Goal: Task Accomplishment & Management: Use online tool/utility

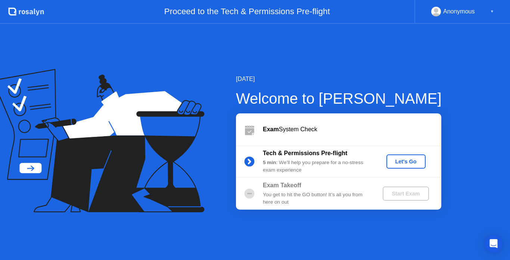
click at [397, 161] on div "Let's Go" at bounding box center [405, 162] width 33 height 6
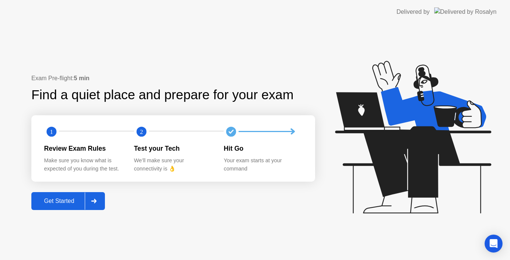
click at [72, 203] on div "Get Started" at bounding box center [59, 201] width 51 height 7
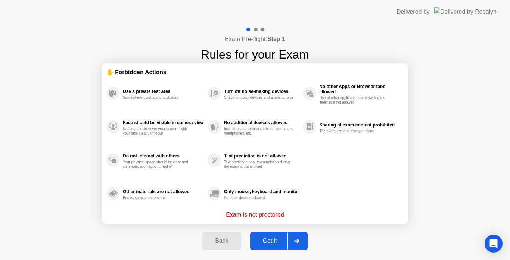
click at [274, 243] on div "Got it" at bounding box center [269, 241] width 35 height 7
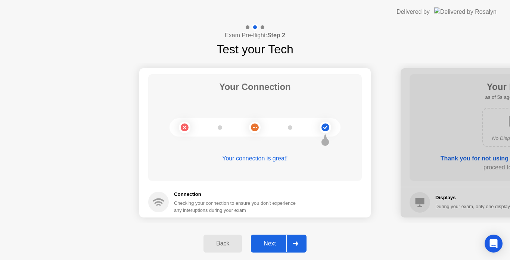
click at [274, 243] on div "Next" at bounding box center [269, 243] width 33 height 7
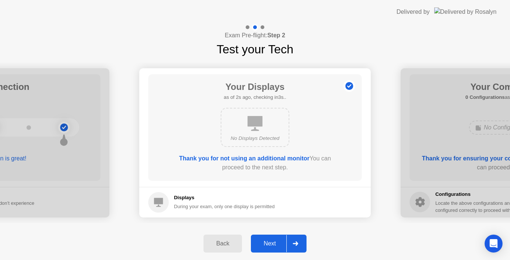
click at [278, 243] on div "Next" at bounding box center [269, 243] width 33 height 7
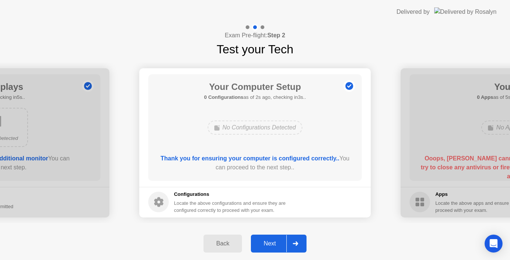
click at [277, 245] on div "Next" at bounding box center [269, 243] width 33 height 7
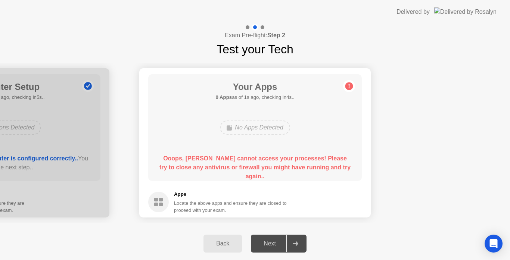
click at [278, 241] on div "Next" at bounding box center [269, 243] width 33 height 7
click at [298, 244] on icon at bounding box center [295, 244] width 5 height 4
click at [269, 242] on div "Next" at bounding box center [269, 243] width 33 height 7
click at [303, 243] on div at bounding box center [295, 243] width 18 height 17
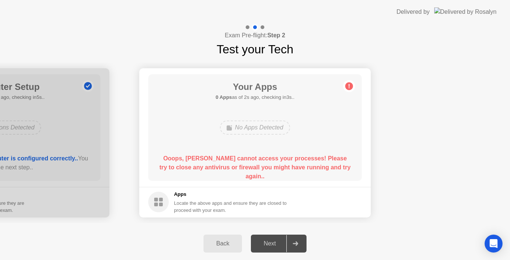
click at [303, 243] on div at bounding box center [295, 243] width 18 height 17
click at [294, 239] on div at bounding box center [295, 243] width 18 height 17
click at [270, 247] on div "Next" at bounding box center [269, 243] width 33 height 7
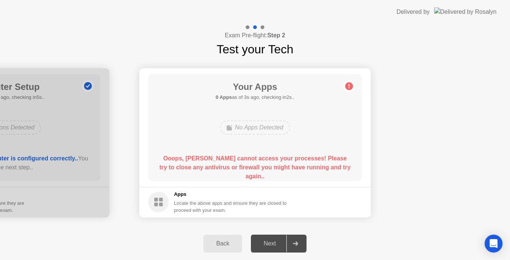
click at [272, 244] on div "Next" at bounding box center [269, 243] width 33 height 7
click at [256, 128] on div "No Apps Detected" at bounding box center [255, 128] width 70 height 14
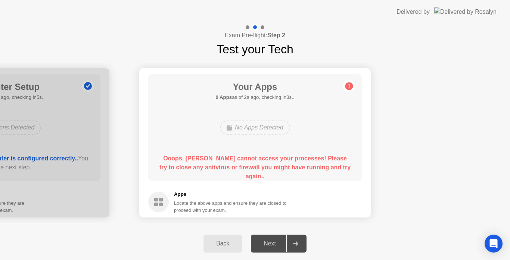
click at [234, 129] on div "No Apps Detected" at bounding box center [255, 128] width 70 height 14
click at [292, 241] on div at bounding box center [295, 243] width 18 height 17
click at [228, 195] on h5 "Apps" at bounding box center [230, 194] width 113 height 7
drag, startPoint x: 227, startPoint y: 196, endPoint x: 220, endPoint y: 202, distance: 9.5
click at [227, 196] on h5 "Apps" at bounding box center [230, 194] width 113 height 7
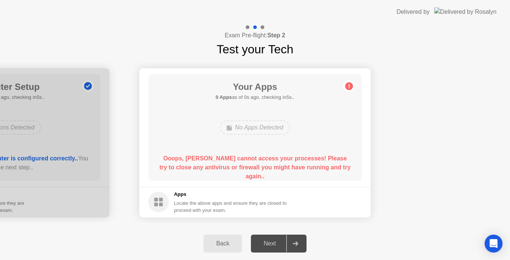
click at [344, 124] on div "Your Apps 0 Apps as of 1s ago, checking in4s.. No Apps Detected Ooops, [PERSON_…" at bounding box center [255, 127] width 214 height 107
click at [271, 241] on div "Next" at bounding box center [269, 243] width 33 height 7
click at [296, 239] on div at bounding box center [295, 243] width 18 height 17
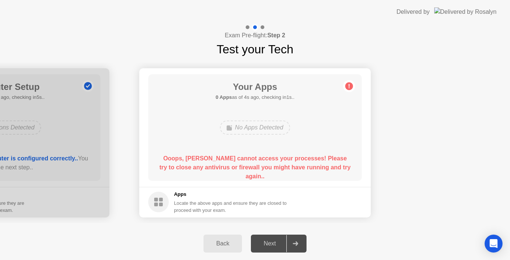
click at [270, 97] on h5 "0 Apps as of 4s ago, checking in1s.." at bounding box center [254, 97] width 79 height 7
click at [273, 112] on div "Your Apps 0 Apps as of 4s ago, checking in1s.. No Apps Detected Ooops, [PERSON_…" at bounding box center [255, 127] width 214 height 107
click at [256, 200] on div "Locate the above apps and ensure they are closed to proceed with your exam." at bounding box center [230, 207] width 113 height 14
click at [274, 244] on div "Next" at bounding box center [269, 243] width 33 height 7
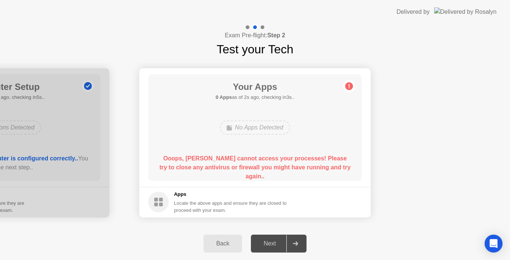
drag, startPoint x: 274, startPoint y: 244, endPoint x: 299, endPoint y: 244, distance: 25.0
click at [279, 244] on div "Next" at bounding box center [269, 243] width 33 height 7
click at [298, 244] on icon at bounding box center [296, 244] width 6 height 4
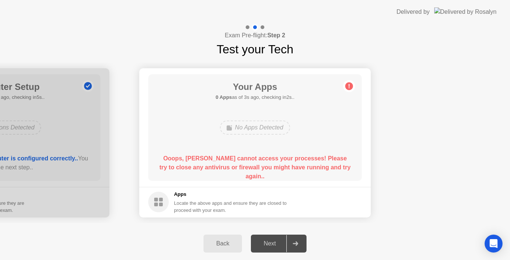
click at [298, 244] on icon at bounding box center [296, 244] width 6 height 4
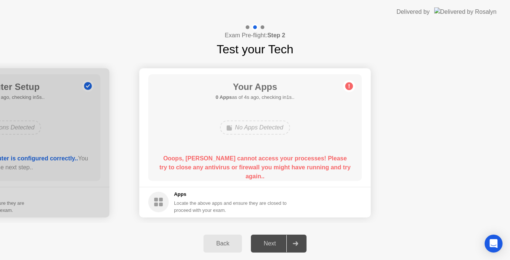
click at [298, 244] on icon at bounding box center [296, 244] width 6 height 4
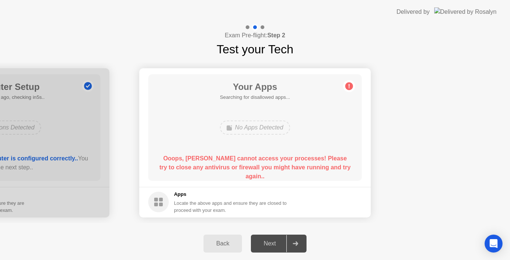
click at [298, 244] on icon at bounding box center [296, 244] width 6 height 4
click at [298, 243] on icon at bounding box center [295, 244] width 5 height 4
click at [220, 246] on div "Back" at bounding box center [223, 243] width 34 height 7
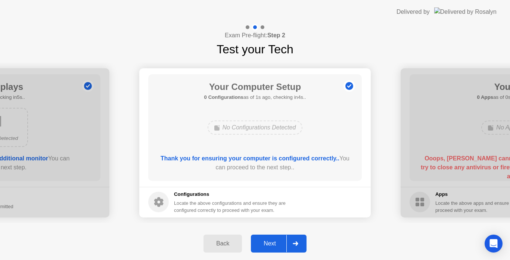
click at [273, 243] on div "Next" at bounding box center [269, 243] width 33 height 7
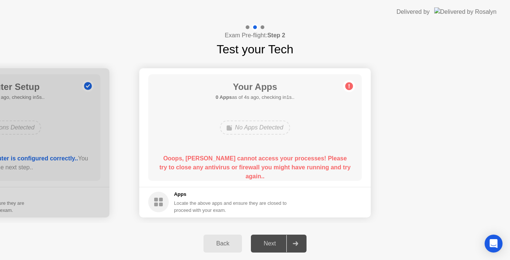
click at [285, 242] on div "Next" at bounding box center [269, 243] width 33 height 7
click at [274, 242] on div "Next" at bounding box center [269, 243] width 33 height 7
click at [295, 245] on icon at bounding box center [296, 244] width 6 height 4
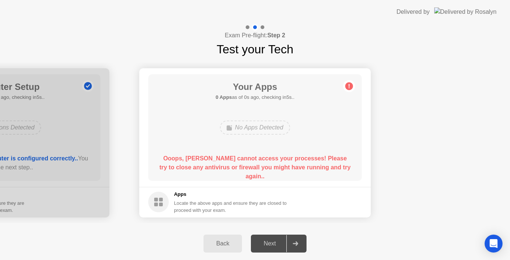
click at [295, 245] on icon at bounding box center [296, 244] width 6 height 4
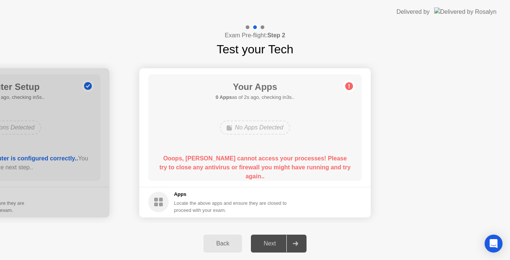
click at [295, 245] on icon at bounding box center [296, 244] width 6 height 4
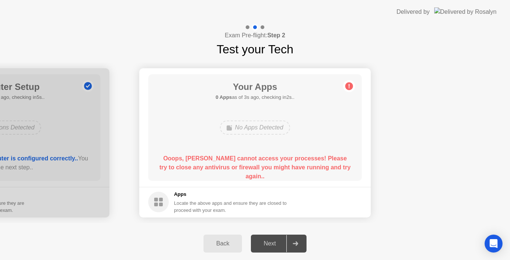
click at [295, 245] on icon at bounding box center [296, 244] width 6 height 4
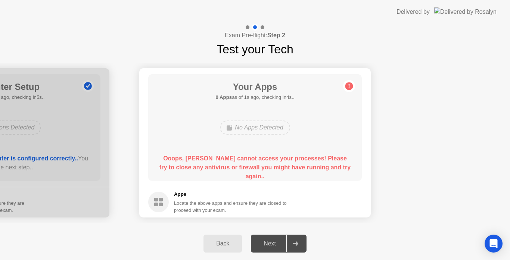
click at [295, 245] on icon at bounding box center [296, 244] width 6 height 4
click at [276, 245] on div "Next" at bounding box center [269, 243] width 33 height 7
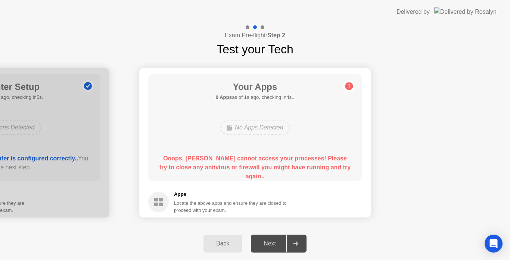
click at [276, 245] on div "Next" at bounding box center [269, 243] width 33 height 7
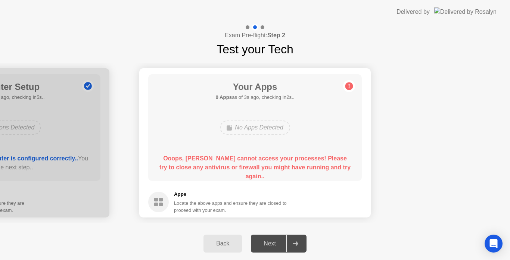
click at [276, 245] on div "Next" at bounding box center [269, 243] width 33 height 7
click at [301, 237] on div at bounding box center [295, 243] width 18 height 17
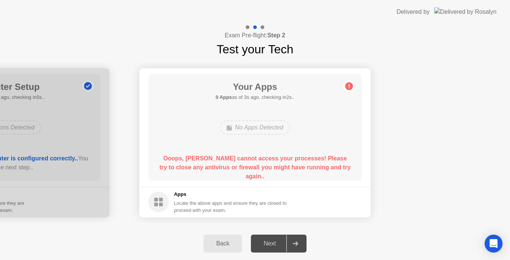
click at [300, 239] on div at bounding box center [295, 243] width 18 height 17
click at [299, 240] on div at bounding box center [295, 243] width 18 height 17
click at [271, 243] on div "Next" at bounding box center [269, 243] width 33 height 7
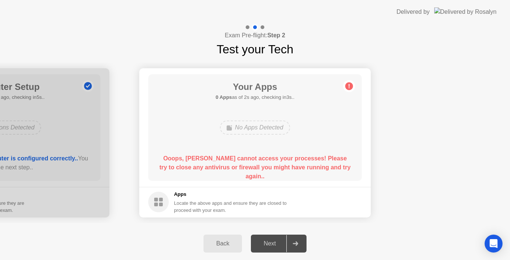
click at [271, 243] on div "Next" at bounding box center [269, 243] width 33 height 7
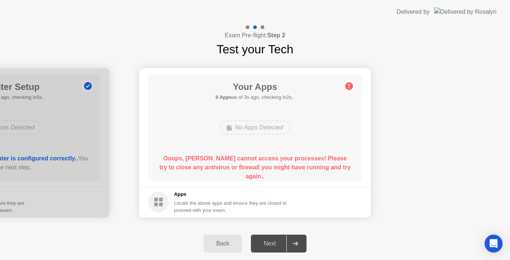
click at [271, 243] on div "Next" at bounding box center [269, 243] width 33 height 7
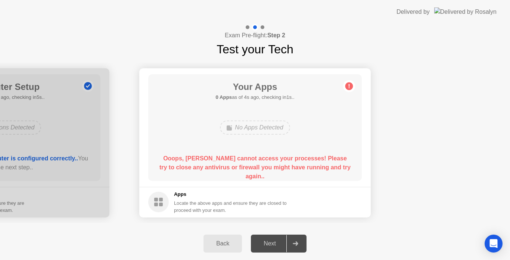
click at [271, 243] on div "Next" at bounding box center [269, 243] width 33 height 7
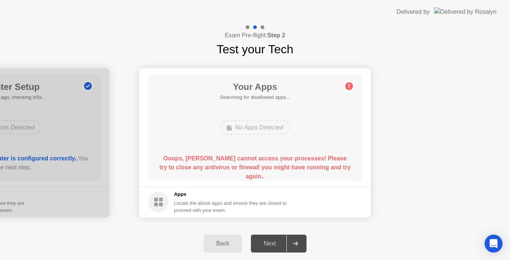
click at [271, 243] on div "Next" at bounding box center [269, 243] width 33 height 7
click at [294, 243] on icon at bounding box center [295, 244] width 5 height 4
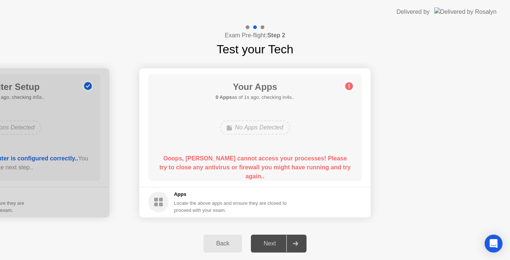
click at [294, 243] on icon at bounding box center [295, 244] width 5 height 4
click at [293, 243] on div at bounding box center [295, 243] width 18 height 17
click at [279, 243] on div "Next" at bounding box center [269, 243] width 33 height 7
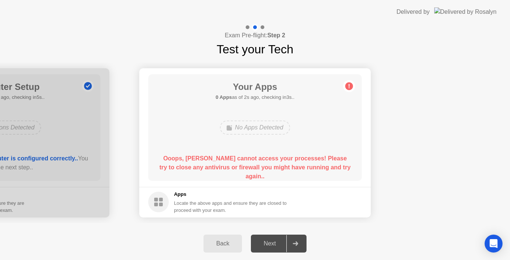
drag, startPoint x: 279, startPoint y: 243, endPoint x: 229, endPoint y: 244, distance: 49.7
click at [278, 243] on div "Next" at bounding box center [269, 243] width 33 height 7
click at [220, 244] on div "Back" at bounding box center [223, 243] width 34 height 7
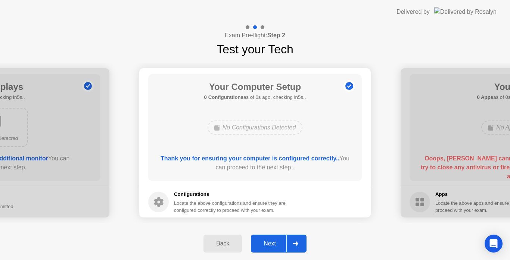
click at [220, 245] on div "Back" at bounding box center [223, 243] width 34 height 7
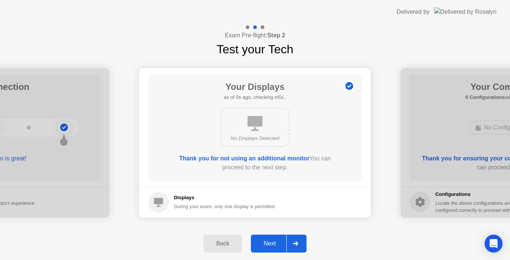
click at [220, 246] on div "Back" at bounding box center [223, 243] width 34 height 7
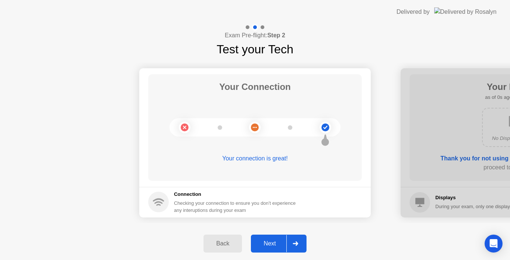
click at [268, 243] on div "Next" at bounding box center [269, 243] width 33 height 7
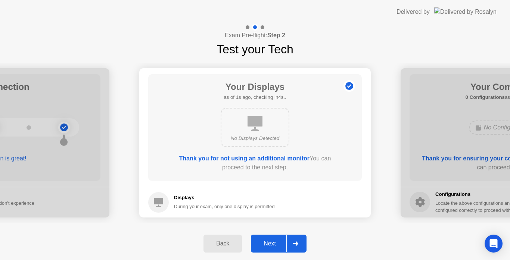
click at [268, 243] on div "Next" at bounding box center [269, 243] width 33 height 7
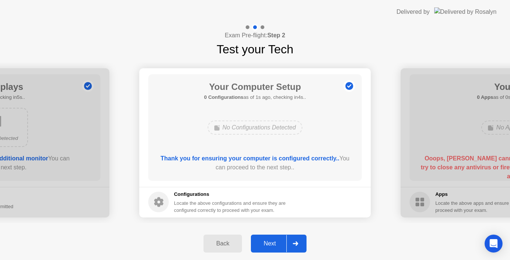
click at [268, 244] on div "Next" at bounding box center [269, 243] width 33 height 7
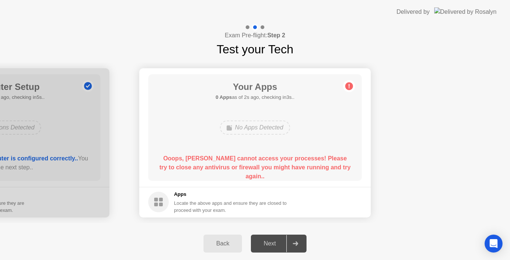
click at [268, 244] on div "Next" at bounding box center [269, 243] width 33 height 7
click at [270, 243] on div "Next" at bounding box center [269, 243] width 33 height 7
click at [270, 244] on div "Next" at bounding box center [269, 243] width 33 height 7
click at [338, 155] on b "Ooops, [PERSON_NAME] cannot access your processes! Please try to close any anti…" at bounding box center [254, 167] width 191 height 24
click at [301, 239] on div at bounding box center [295, 243] width 18 height 17
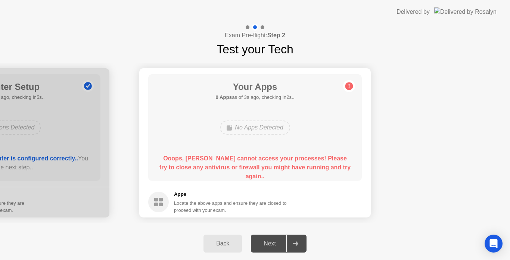
click at [301, 239] on div at bounding box center [295, 243] width 18 height 17
click at [297, 246] on icon at bounding box center [295, 244] width 5 height 4
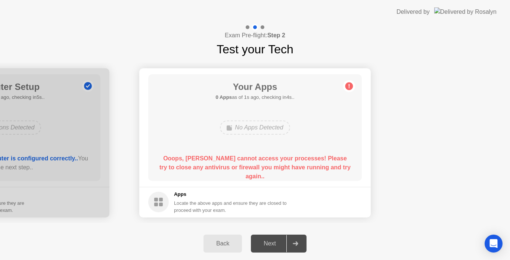
click at [296, 245] on icon at bounding box center [295, 244] width 5 height 4
click at [269, 243] on div "Next" at bounding box center [269, 243] width 33 height 7
click at [268, 242] on div "Next" at bounding box center [269, 243] width 33 height 7
click at [268, 240] on div "Next" at bounding box center [269, 243] width 33 height 7
click at [296, 242] on icon at bounding box center [295, 244] width 5 height 4
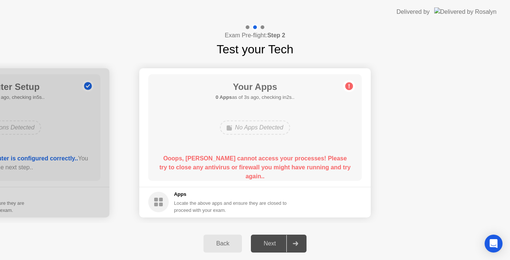
click at [295, 242] on icon at bounding box center [296, 244] width 6 height 4
click at [294, 241] on div at bounding box center [295, 243] width 18 height 17
click at [272, 242] on div "Next" at bounding box center [269, 243] width 33 height 7
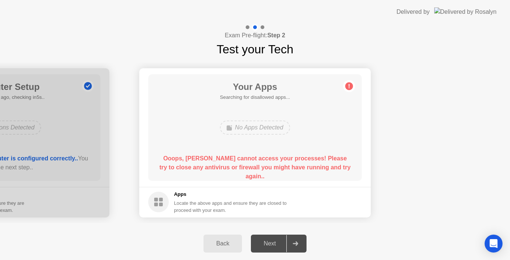
click at [271, 242] on div "Next" at bounding box center [269, 243] width 33 height 7
click at [295, 245] on icon at bounding box center [296, 244] width 6 height 4
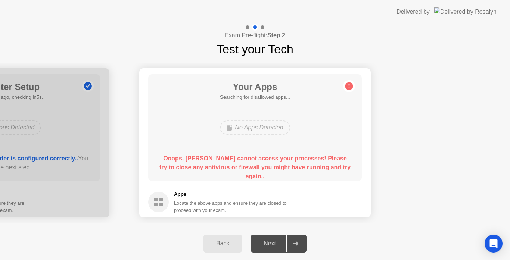
click at [295, 245] on icon at bounding box center [296, 244] width 6 height 4
click at [267, 245] on div "Next" at bounding box center [269, 243] width 33 height 7
click at [302, 244] on div at bounding box center [295, 243] width 18 height 17
click at [302, 245] on div at bounding box center [295, 243] width 18 height 17
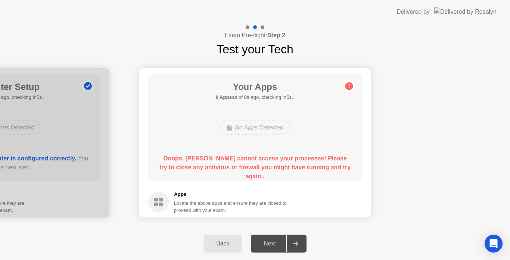
click at [302, 245] on div at bounding box center [295, 243] width 18 height 17
click at [301, 246] on div at bounding box center [295, 243] width 18 height 17
click at [299, 247] on div at bounding box center [295, 243] width 18 height 17
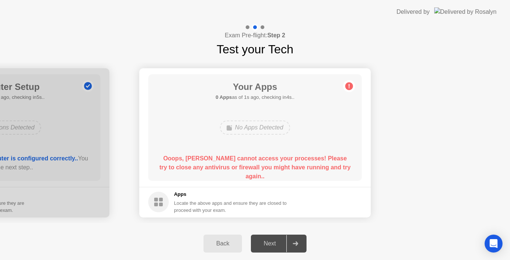
click at [299, 247] on div at bounding box center [295, 243] width 18 height 17
click at [298, 247] on div at bounding box center [295, 243] width 18 height 17
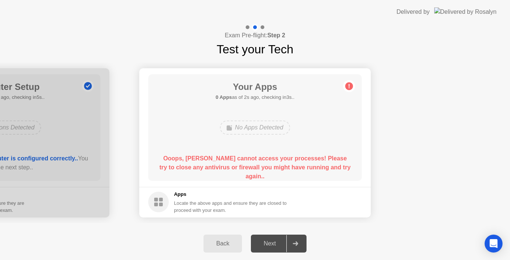
click at [297, 247] on div at bounding box center [295, 243] width 18 height 17
drag, startPoint x: 297, startPoint y: 247, endPoint x: 290, endPoint y: 248, distance: 6.8
click at [297, 247] on div at bounding box center [295, 243] width 18 height 17
click at [280, 245] on div "Next" at bounding box center [269, 243] width 33 height 7
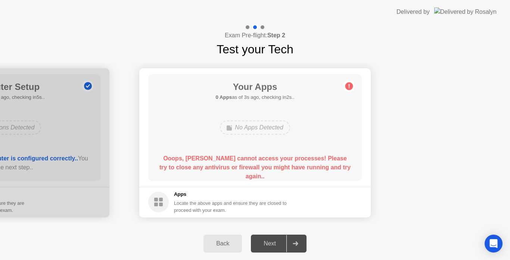
click at [280, 245] on div "Next" at bounding box center [269, 243] width 33 height 7
click at [292, 243] on div at bounding box center [295, 243] width 18 height 17
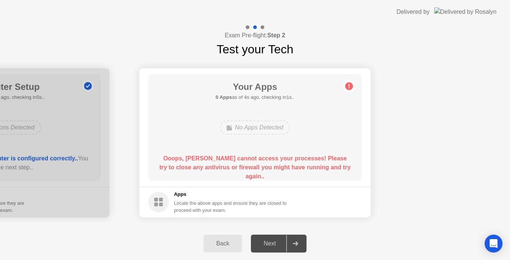
click at [292, 244] on div at bounding box center [295, 243] width 18 height 17
click at [293, 241] on div at bounding box center [295, 243] width 18 height 17
click at [293, 240] on div at bounding box center [295, 243] width 18 height 17
click at [259, 145] on div "Your Apps 0 Apps as of 2s ago, checking in3s.. No Apps Detected Ooops, [PERSON_…" at bounding box center [255, 127] width 214 height 107
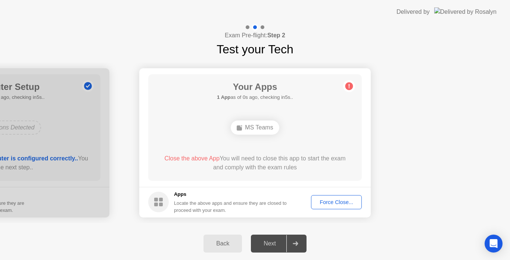
click at [336, 201] on div "Force Close..." at bounding box center [337, 202] width 46 height 6
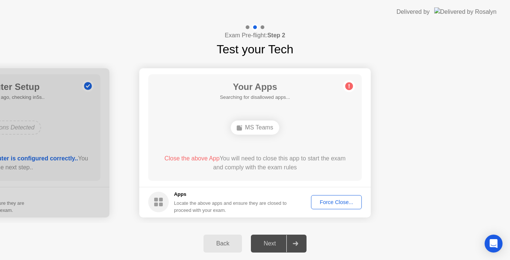
click at [336, 205] on div "Force Close..." at bounding box center [337, 202] width 46 height 6
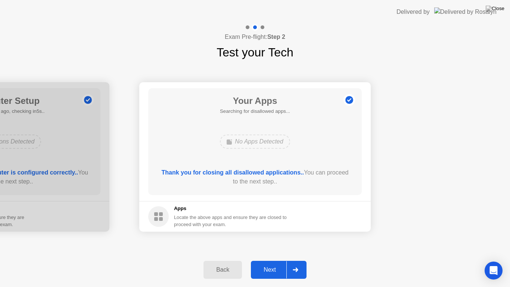
click at [276, 260] on div "Next" at bounding box center [269, 269] width 33 height 7
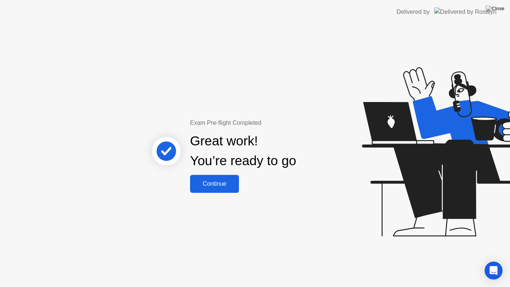
click at [200, 180] on div "Continue" at bounding box center [214, 183] width 44 height 7
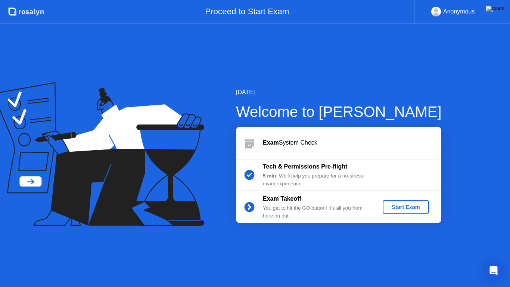
click at [447, 84] on div "[DATE] Welcome to [PERSON_NAME] Exam System Check Tech & Permissions Pre-flight…" at bounding box center [255, 155] width 510 height 263
click at [397, 206] on div "Start Exam" at bounding box center [406, 207] width 40 height 6
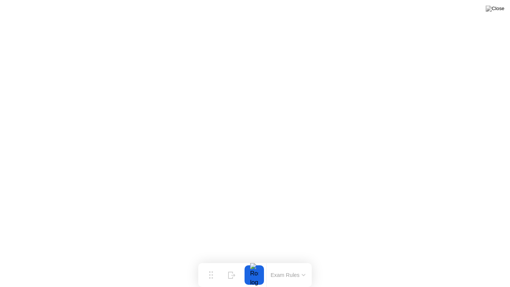
click at [252, 260] on div at bounding box center [254, 274] width 16 height 19
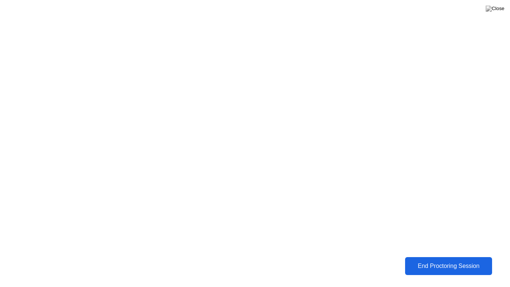
click at [423, 260] on div "End Proctoring Session" at bounding box center [448, 265] width 83 height 7
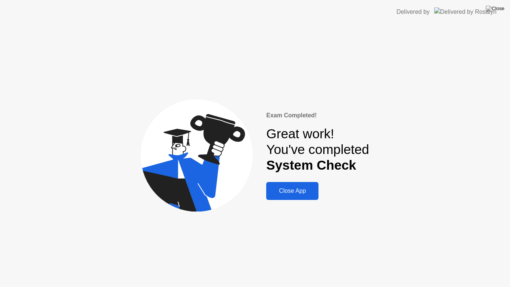
click at [297, 193] on div "Close App" at bounding box center [292, 190] width 48 height 7
